Goal: Book appointment/travel/reservation

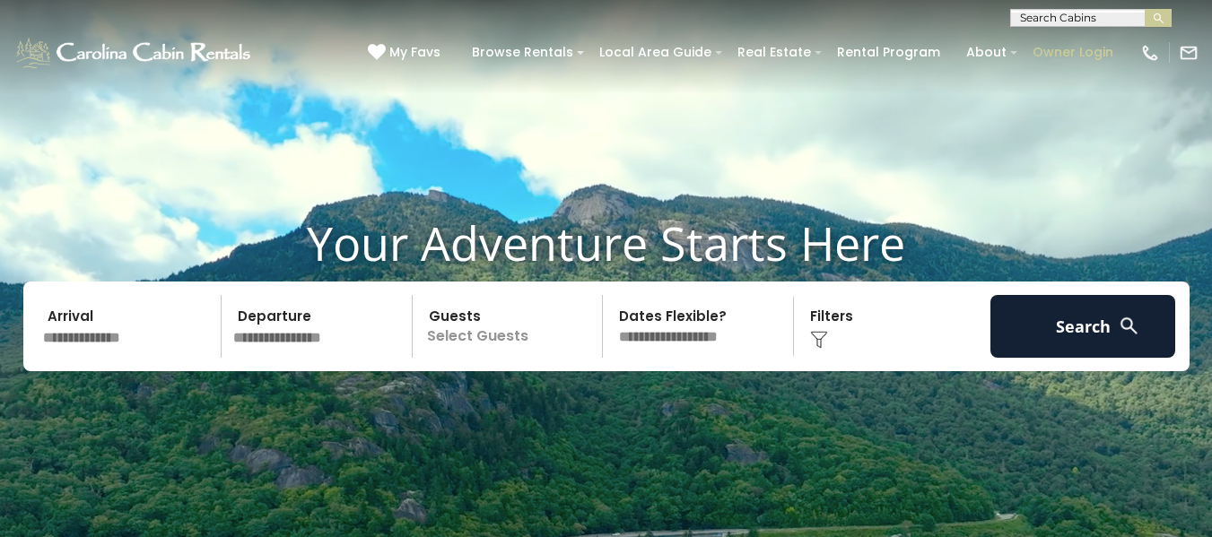
click at [1056, 52] on link "Owner Login" at bounding box center [1073, 53] width 99 height 28
click at [1025, 20] on input "text" at bounding box center [1089, 21] width 157 height 18
click at [1026, 20] on input "******" at bounding box center [1089, 21] width 157 height 18
type input "*******"
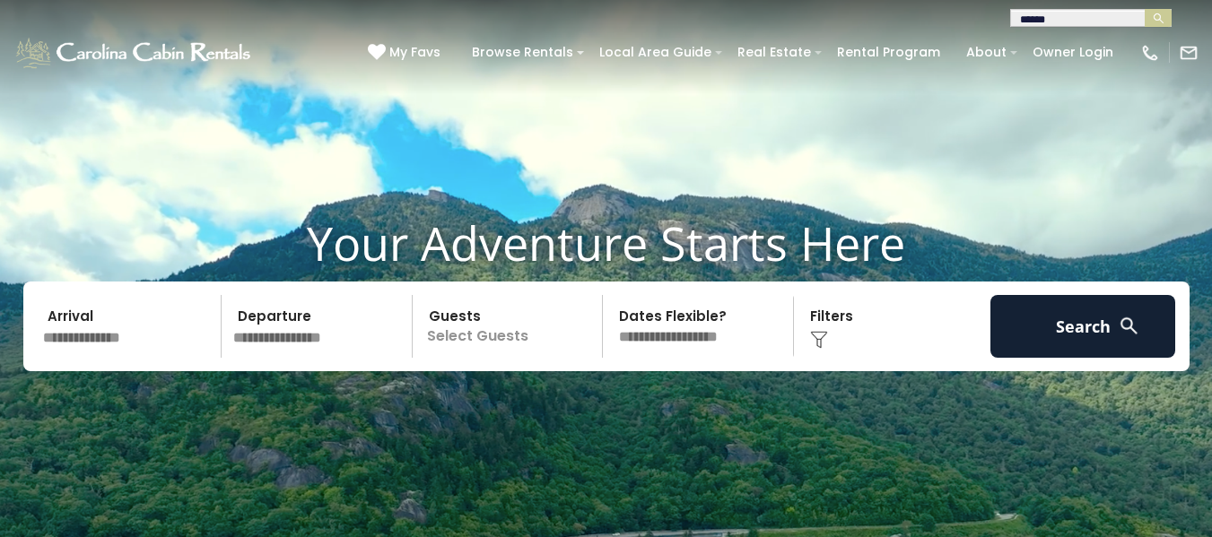
type input "*******"
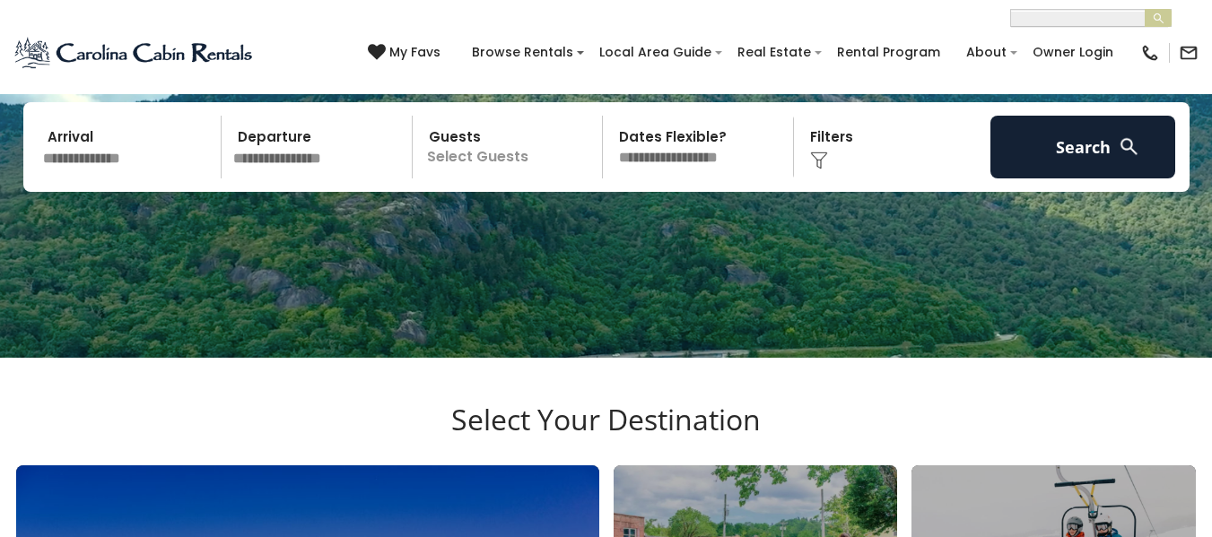
scroll to position [0, 0]
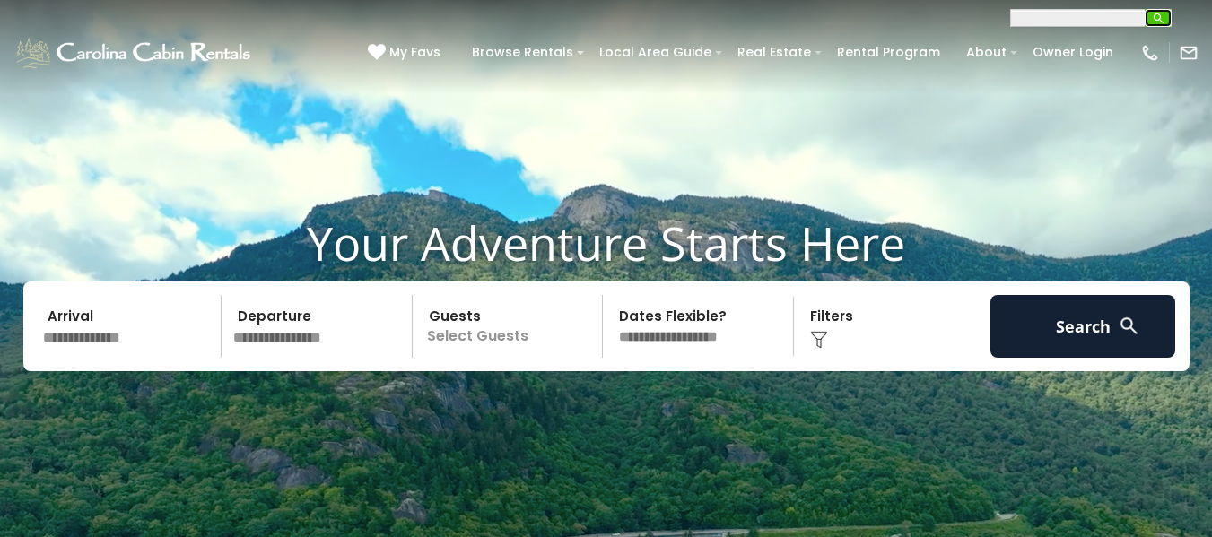
click at [1158, 20] on img "submit" at bounding box center [1158, 18] width 13 height 13
click at [1145, 9] on button "submit" at bounding box center [1158, 18] width 27 height 18
click at [1157, 15] on img "submit" at bounding box center [1158, 18] width 13 height 13
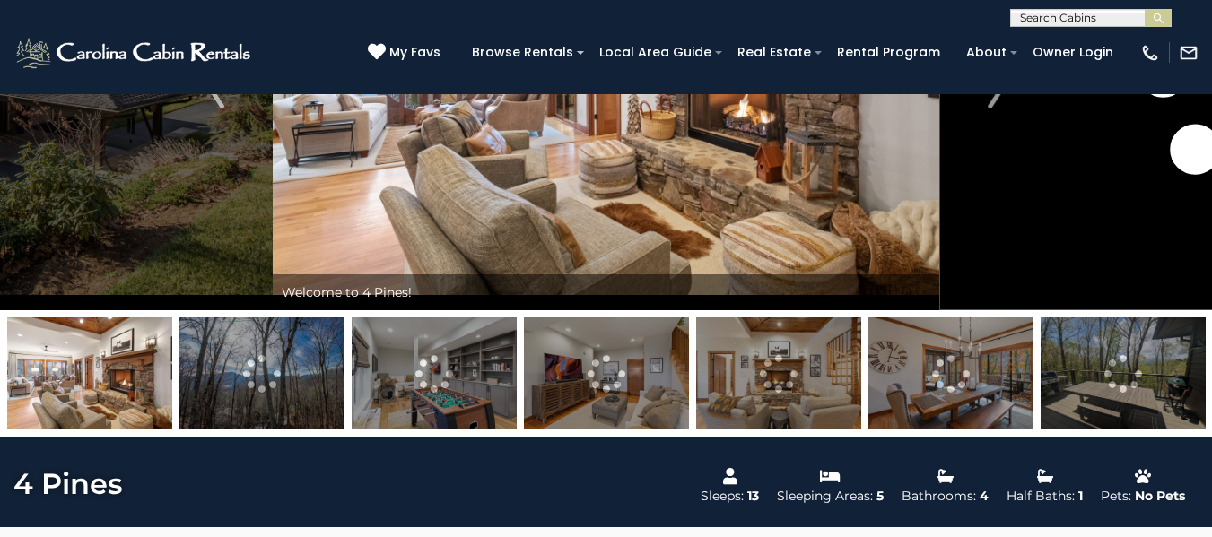
scroll to position [359, 0]
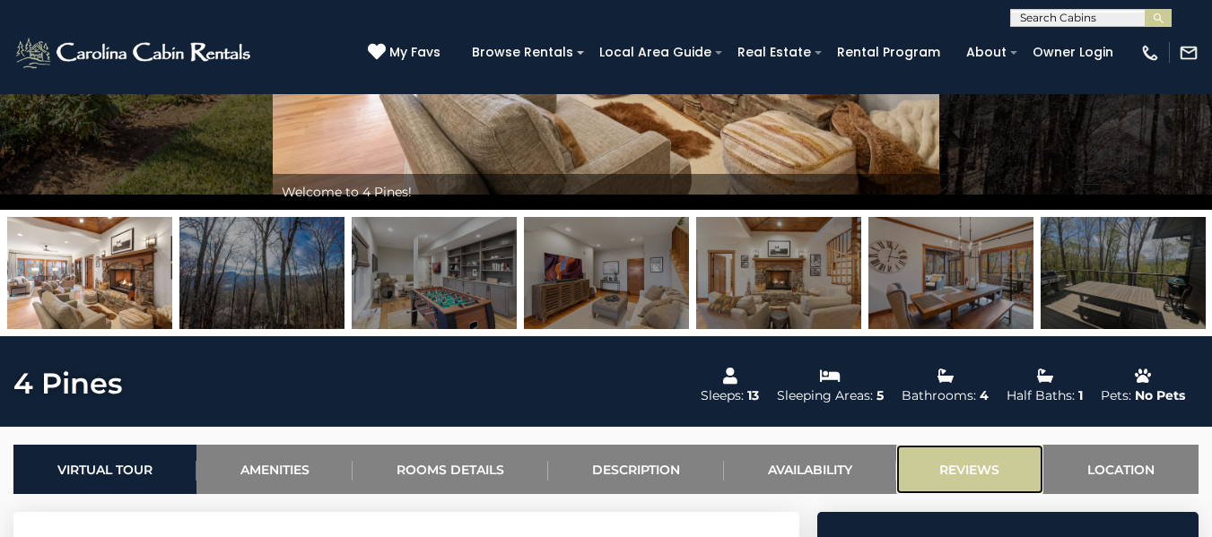
click at [955, 473] on link "Reviews" at bounding box center [970, 469] width 148 height 49
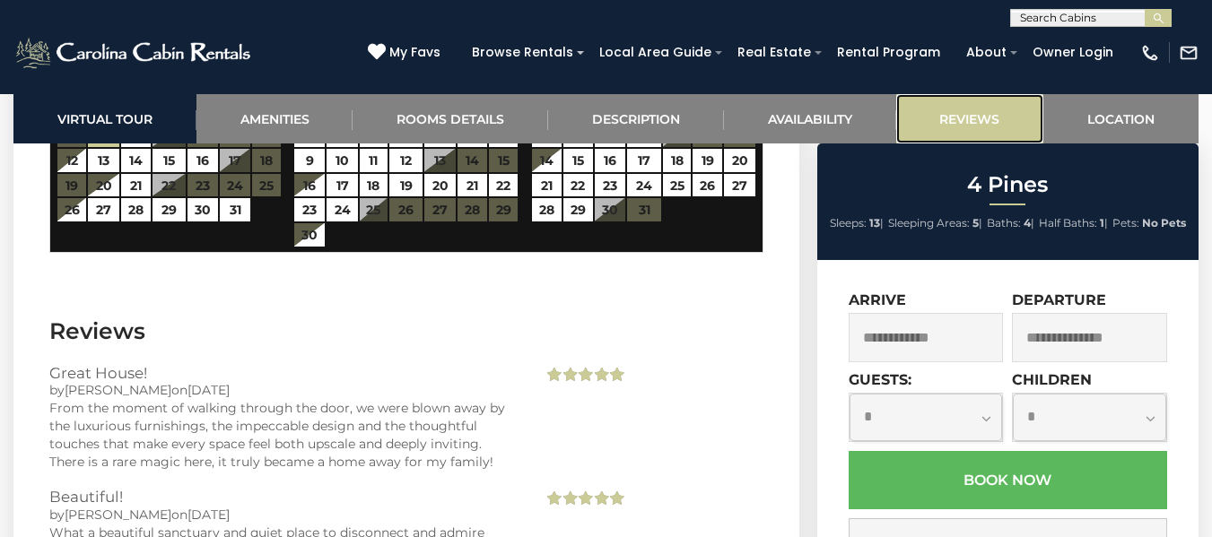
scroll to position [4593, 0]
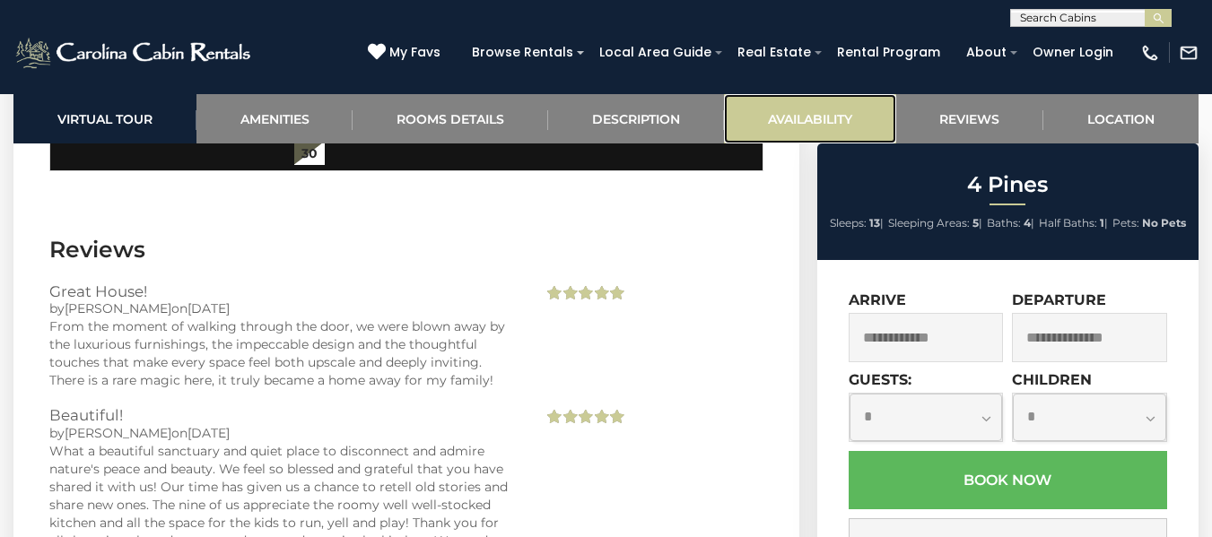
click at [767, 114] on link "Availability" at bounding box center [810, 118] width 172 height 49
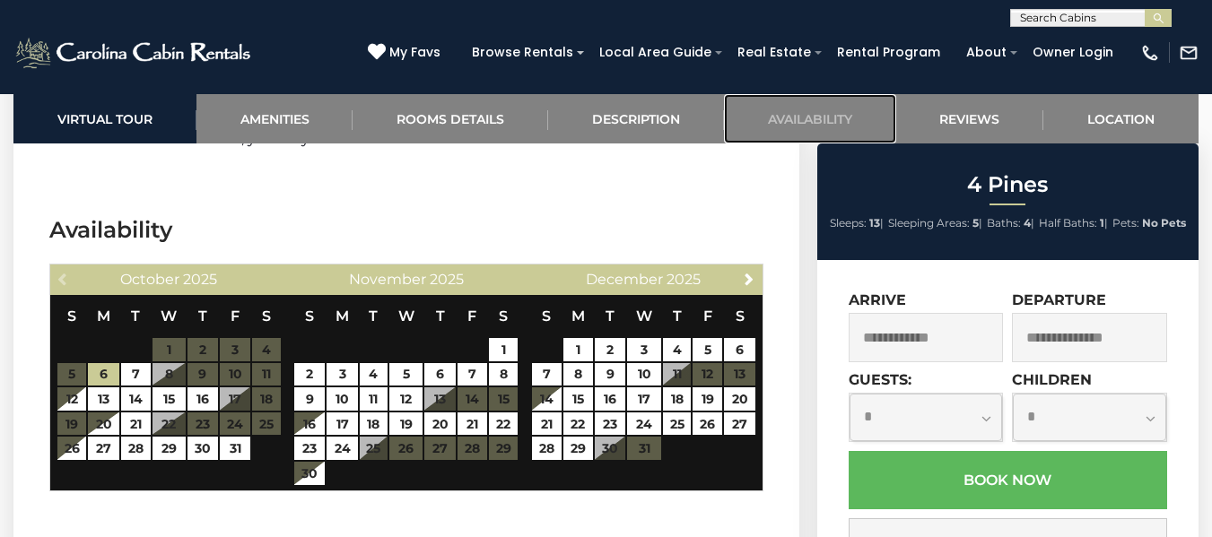
scroll to position [4253, 0]
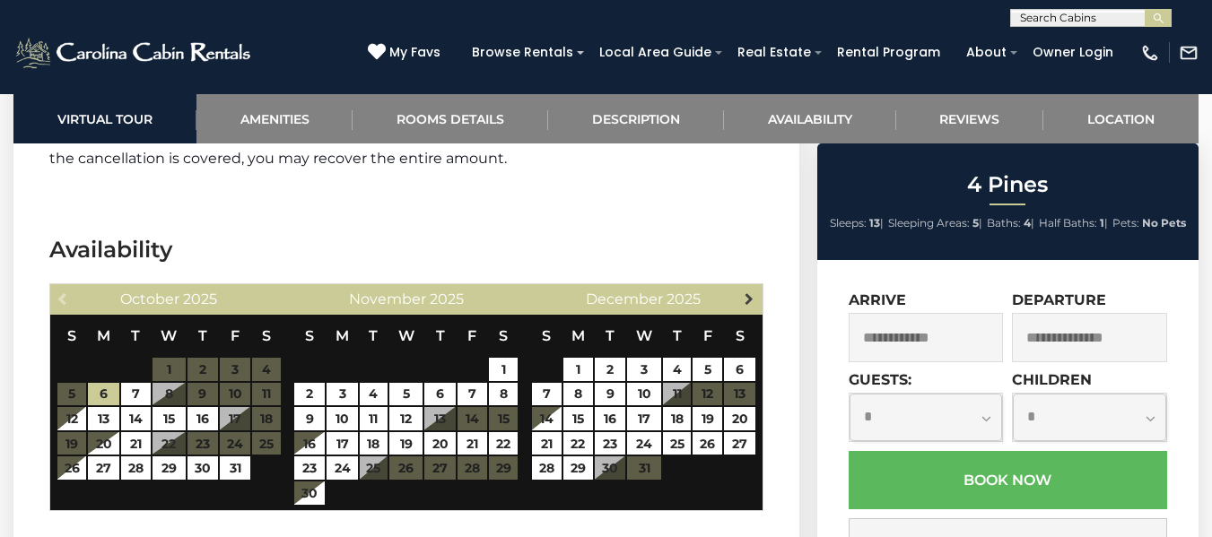
click at [748, 292] on span "Next" at bounding box center [749, 299] width 14 height 14
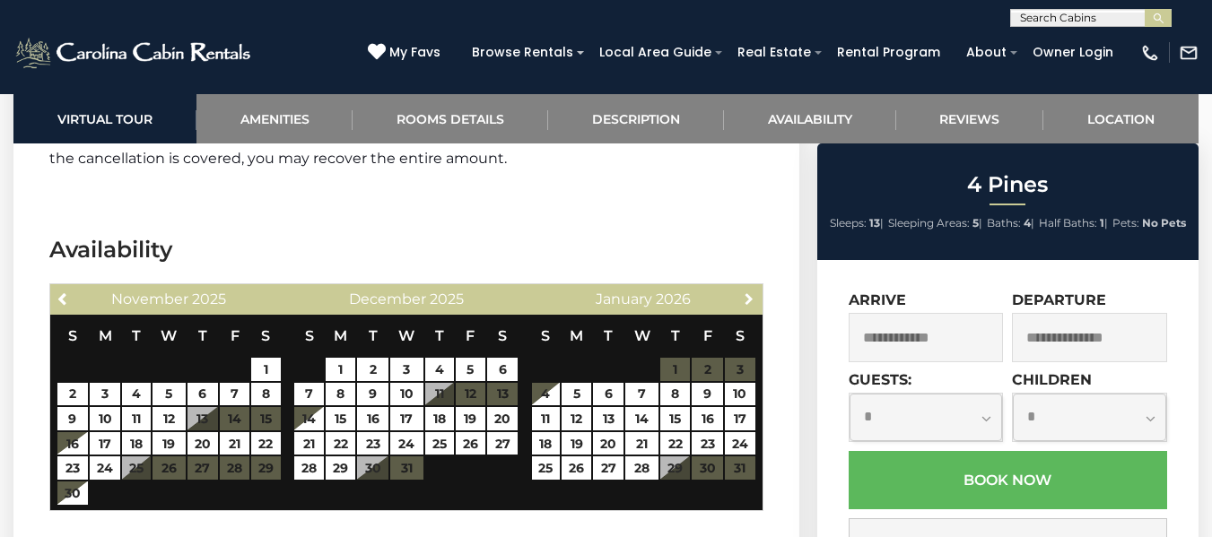
click at [748, 292] on span "Next" at bounding box center [749, 299] width 14 height 14
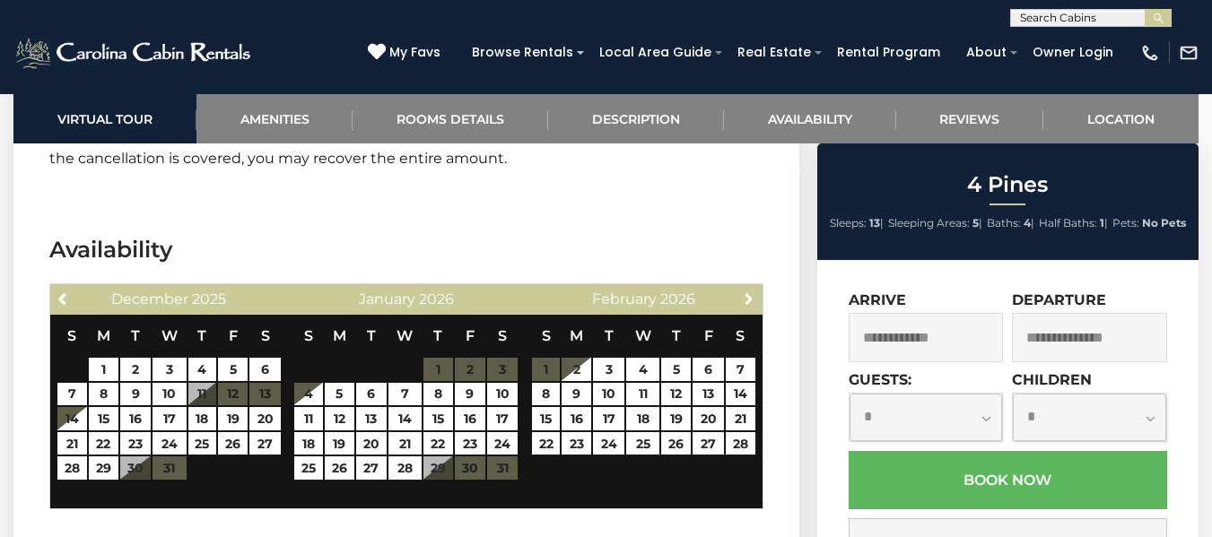
click at [748, 292] on span "Next" at bounding box center [749, 299] width 14 height 14
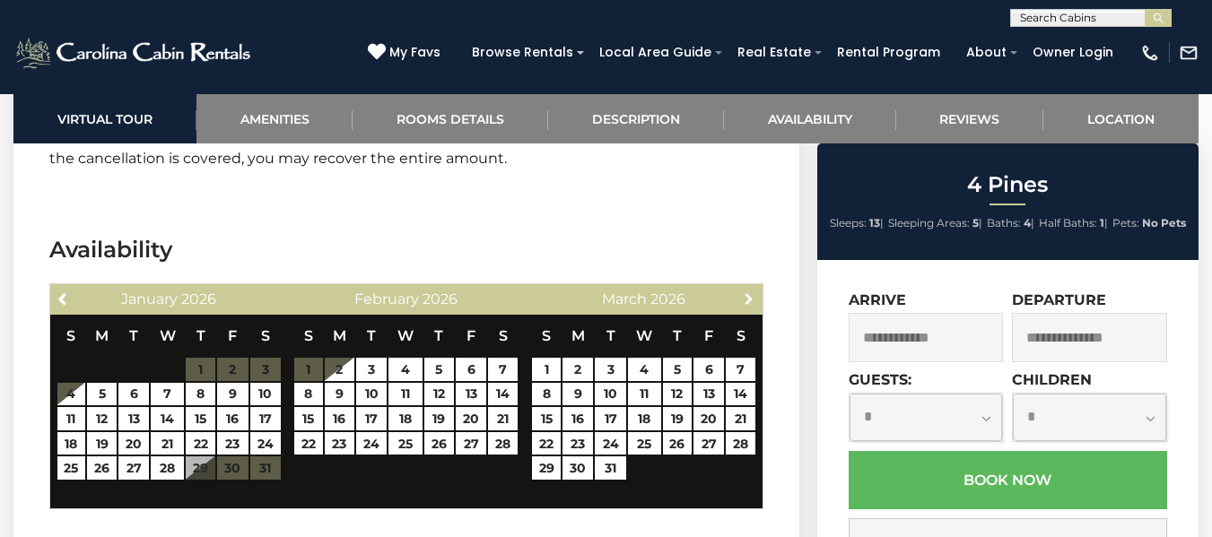
click at [748, 292] on span "Next" at bounding box center [749, 299] width 14 height 14
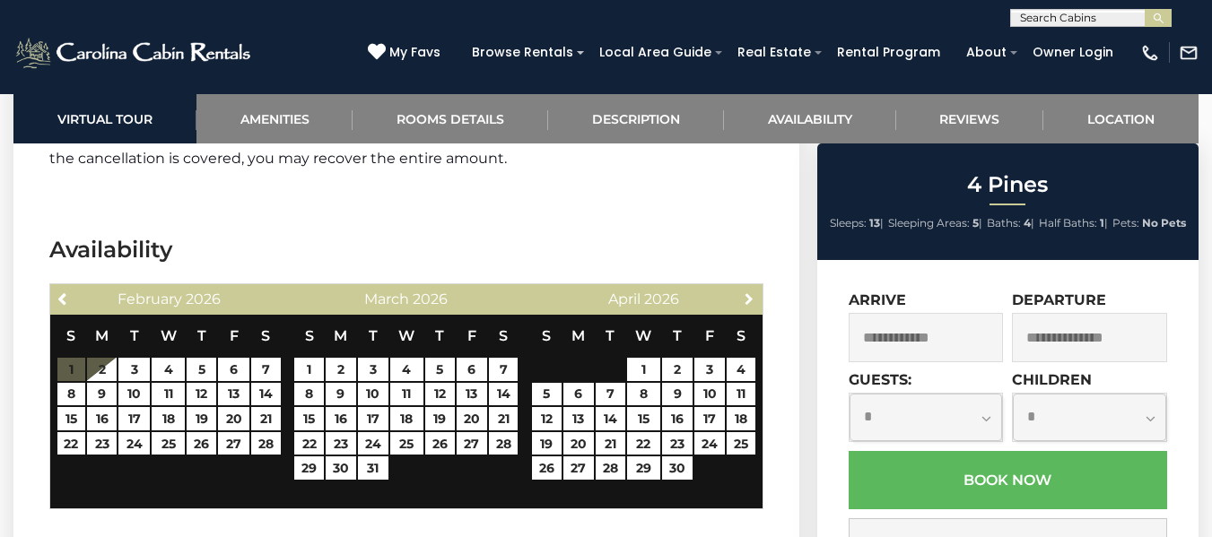
click at [748, 292] on span "Next" at bounding box center [749, 299] width 14 height 14
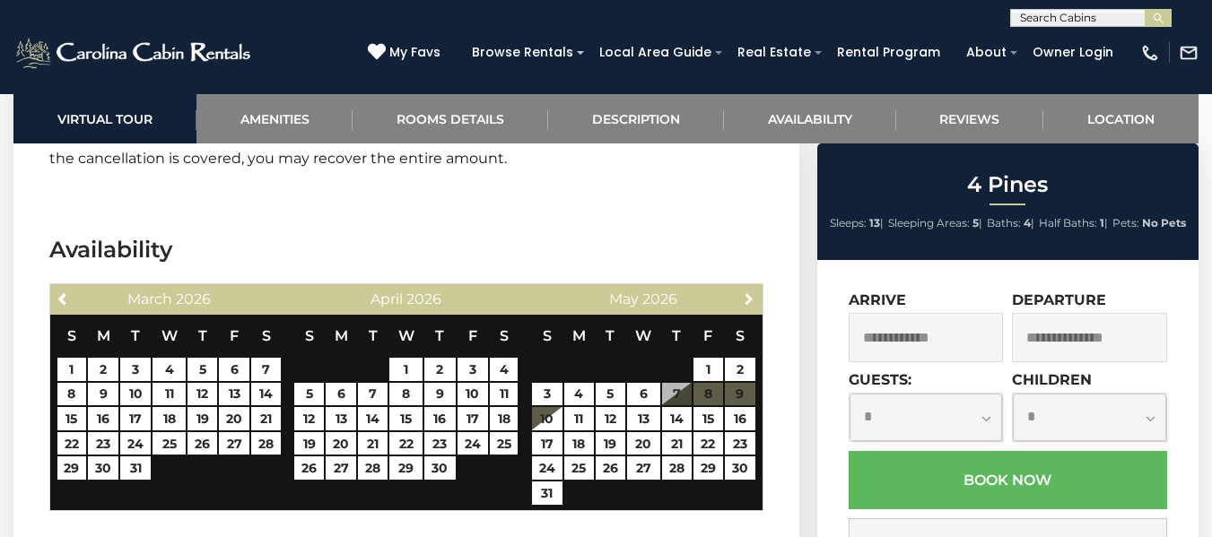
click at [748, 292] on span "Next" at bounding box center [749, 299] width 14 height 14
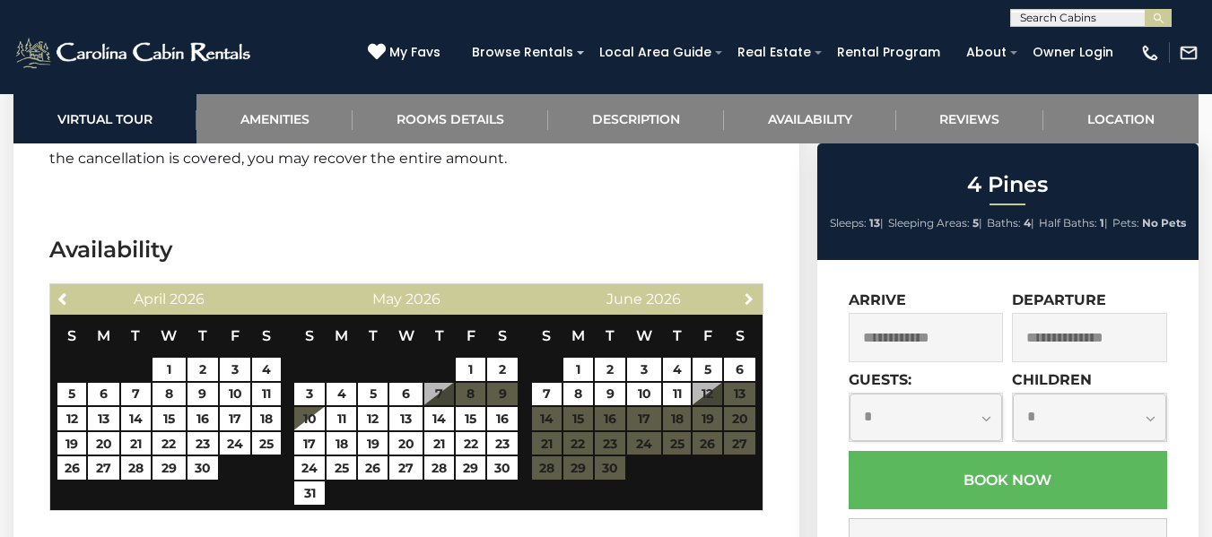
click at [748, 292] on span "Next" at bounding box center [749, 299] width 14 height 14
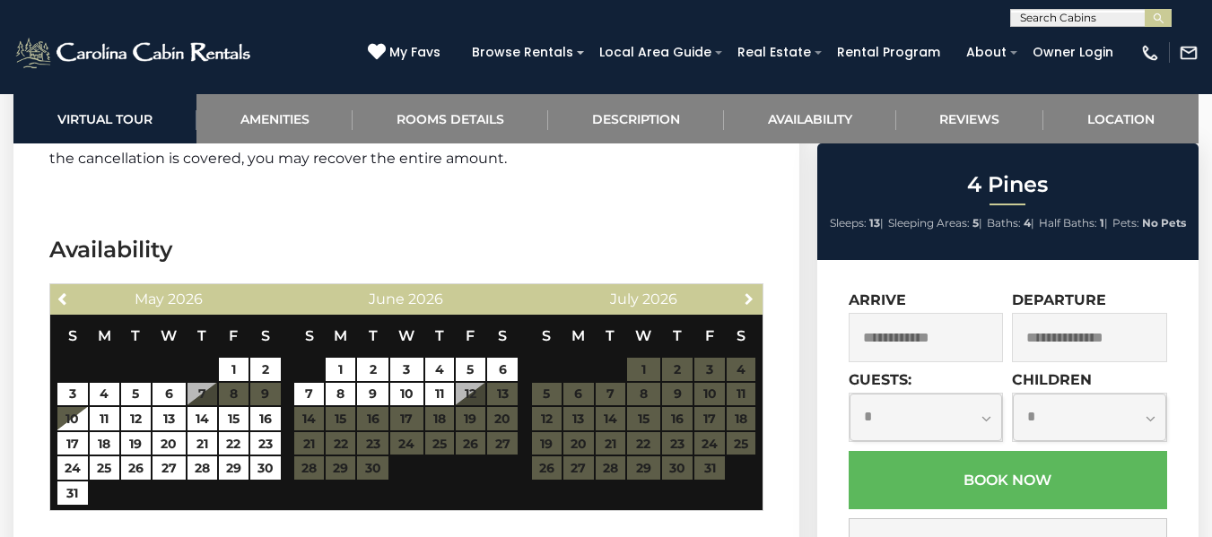
click at [748, 292] on span "Next" at bounding box center [749, 299] width 14 height 14
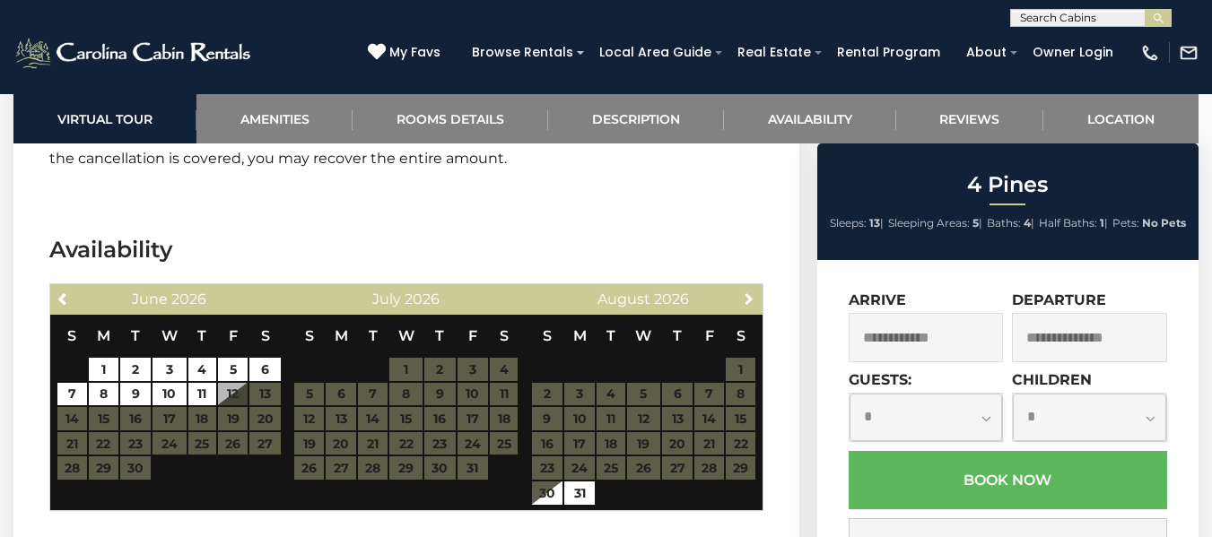
click at [748, 292] on span "Next" at bounding box center [749, 299] width 14 height 14
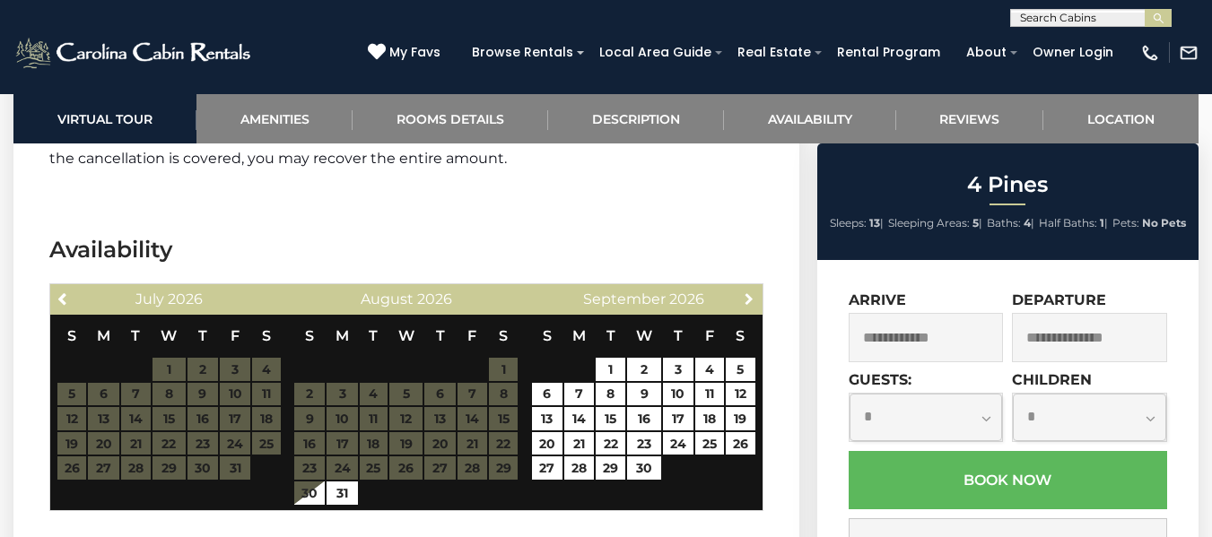
click at [748, 292] on span "Next" at bounding box center [749, 299] width 14 height 14
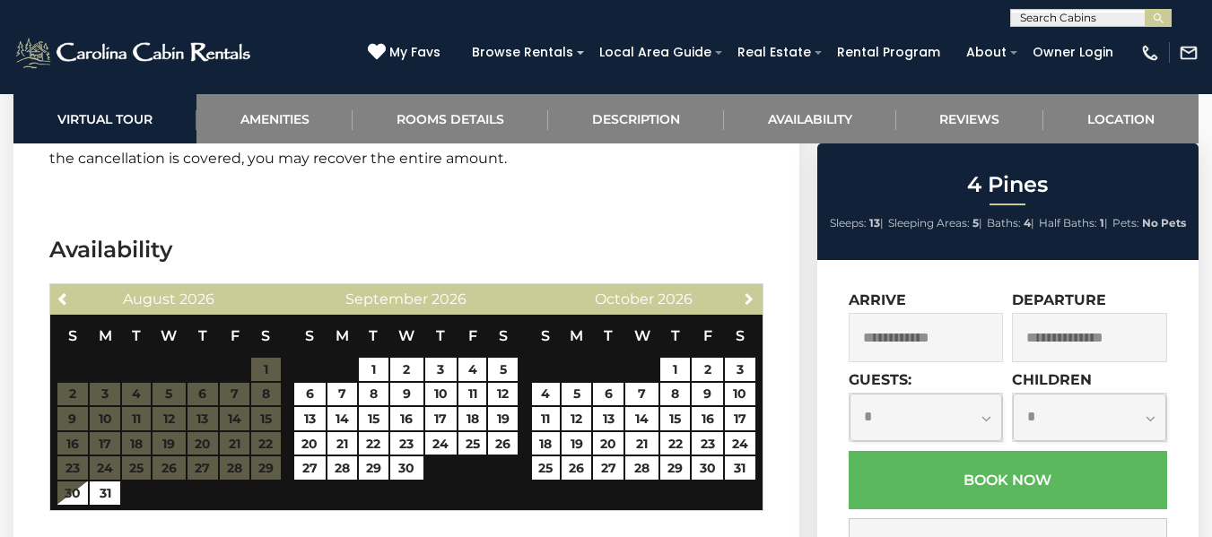
click at [748, 292] on span "Next" at bounding box center [749, 299] width 14 height 14
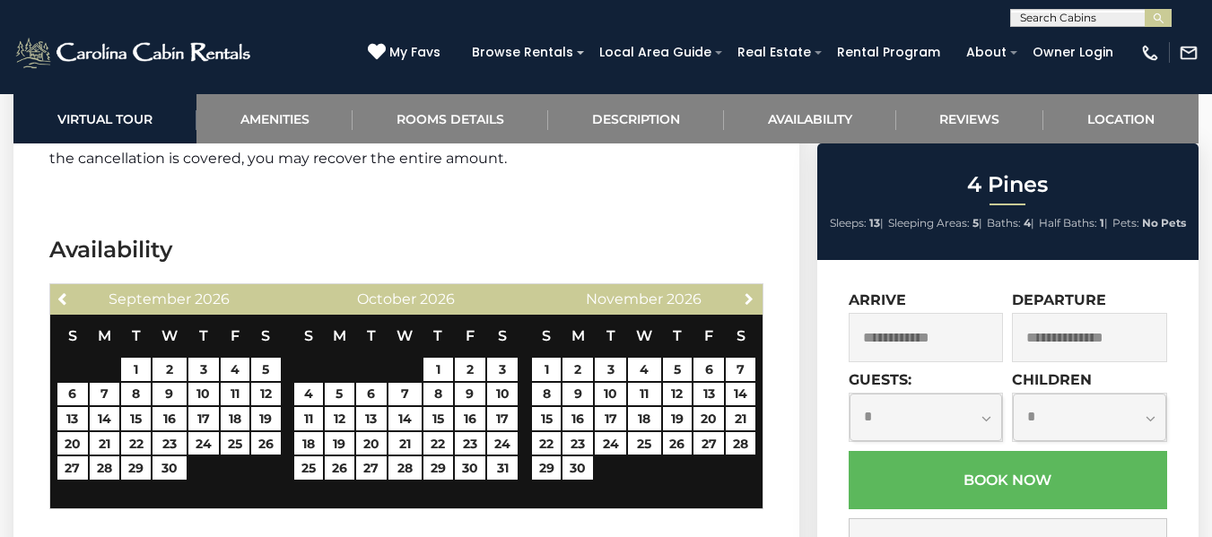
click at [748, 292] on span "Next" at bounding box center [749, 299] width 14 height 14
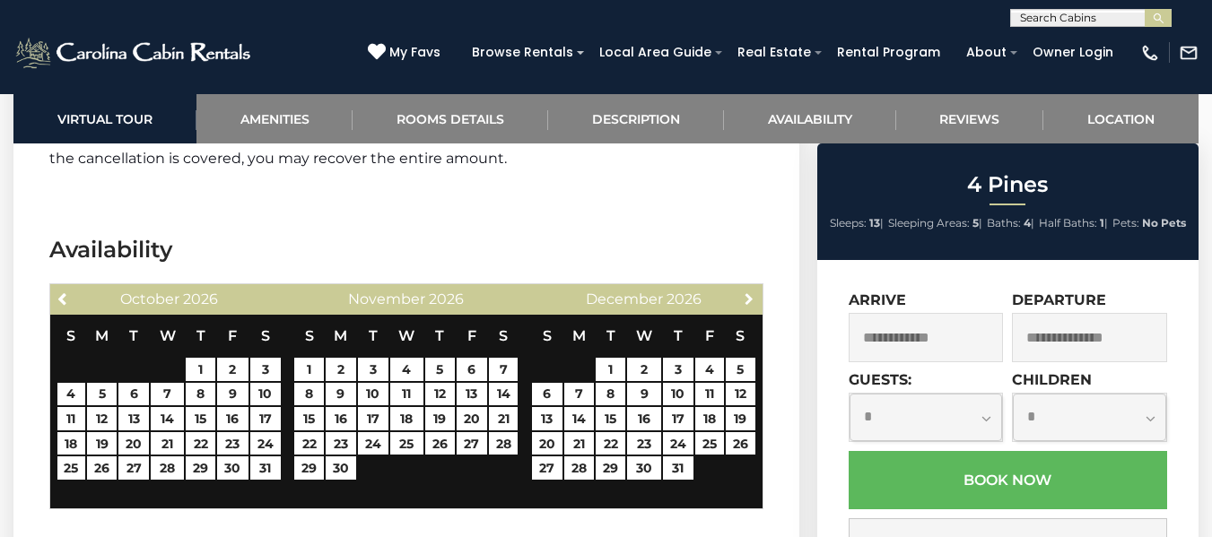
click at [748, 292] on span "Next" at bounding box center [749, 299] width 14 height 14
